Goal: Task Accomplishment & Management: Complete application form

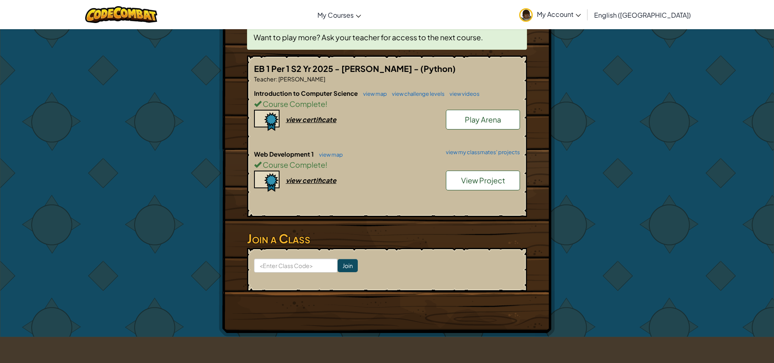
scroll to position [206, 0]
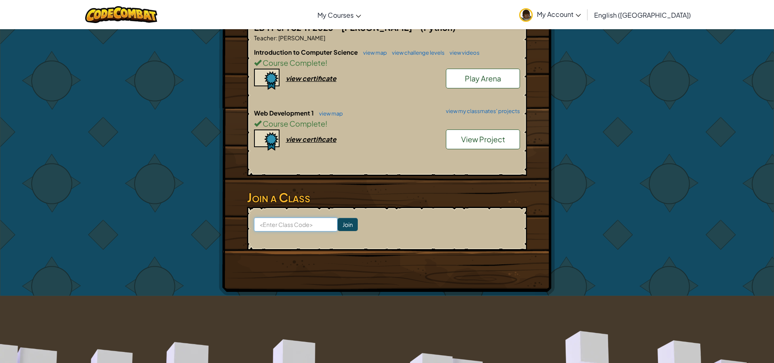
click at [280, 225] on input at bounding box center [296, 225] width 84 height 14
type input "n"
click at [261, 223] on input "northPaintSide" at bounding box center [296, 225] width 84 height 14
type input "NorthPaintSide"
click input "Join" at bounding box center [347, 224] width 20 height 13
